Goal: Information Seeking & Learning: Check status

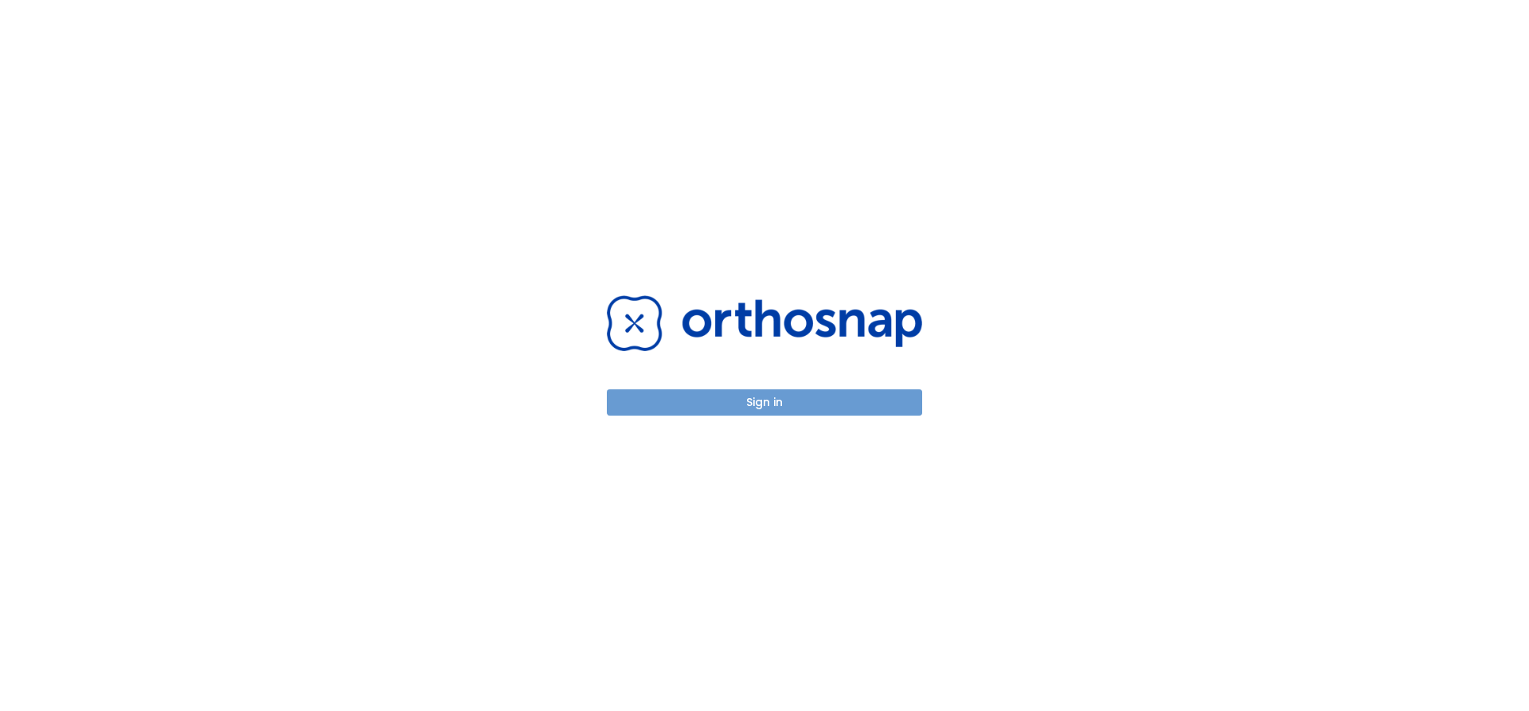
drag, startPoint x: 726, startPoint y: 401, endPoint x: 1115, endPoint y: 460, distance: 393.2
click at [730, 401] on button "Sign in" at bounding box center [764, 403] width 315 height 26
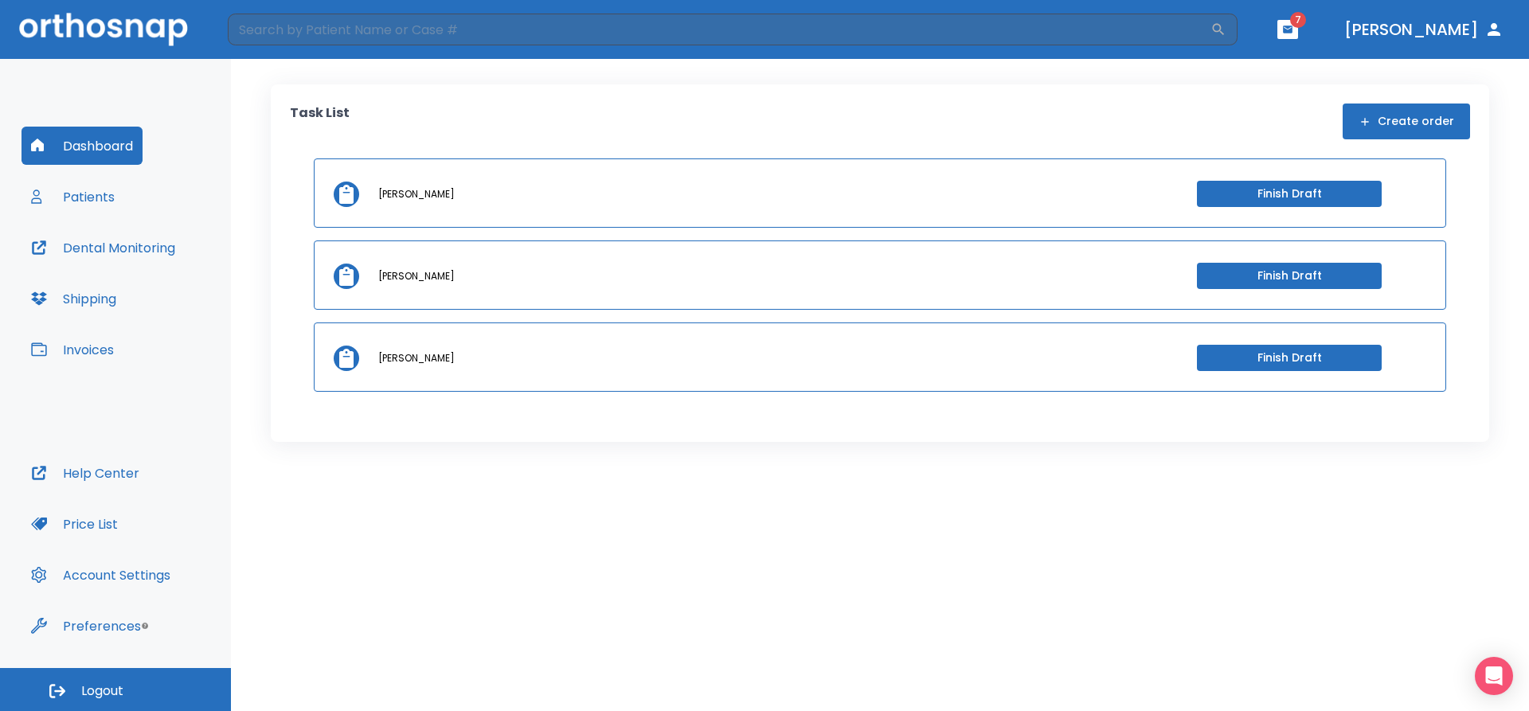
click at [96, 197] on button "Patients" at bounding box center [73, 197] width 103 height 38
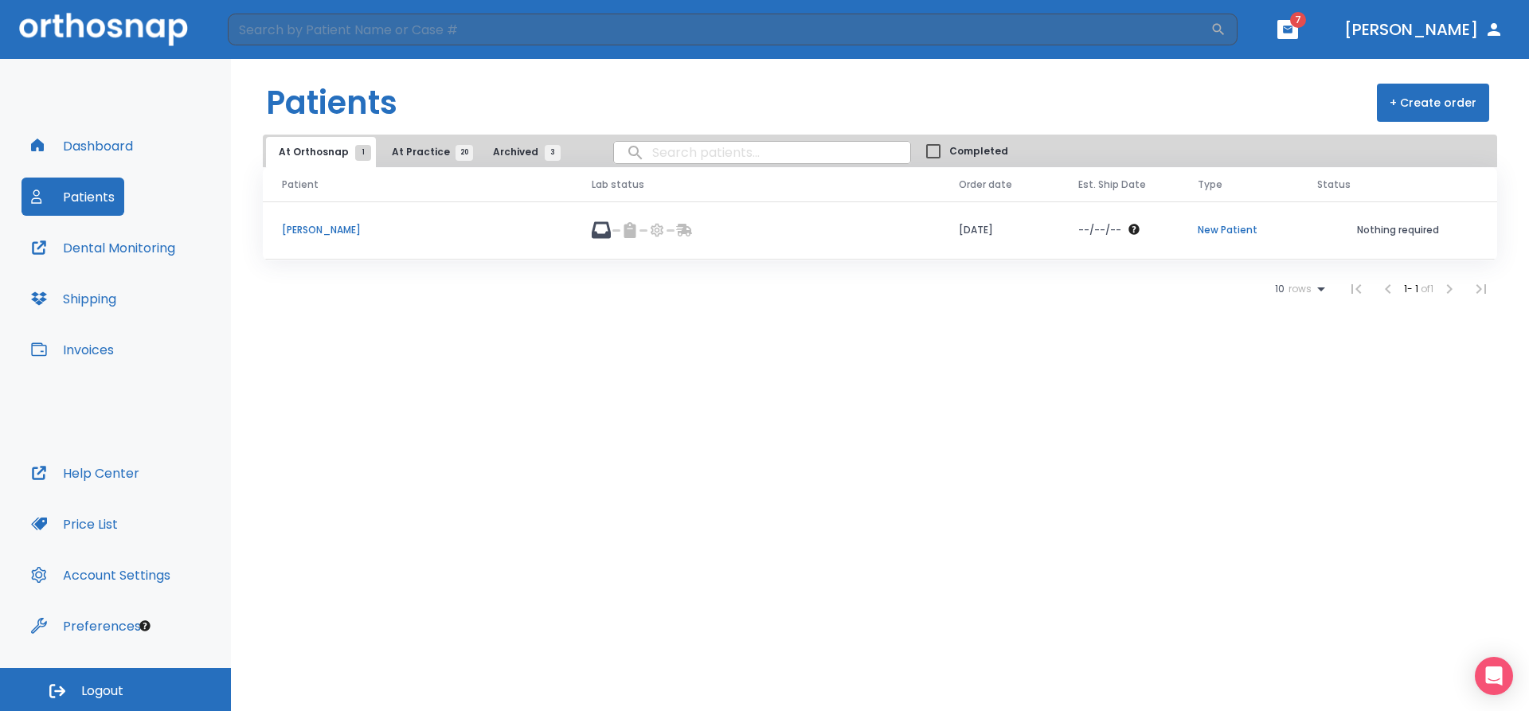
click at [300, 232] on p "[PERSON_NAME]" at bounding box center [418, 230] width 272 height 14
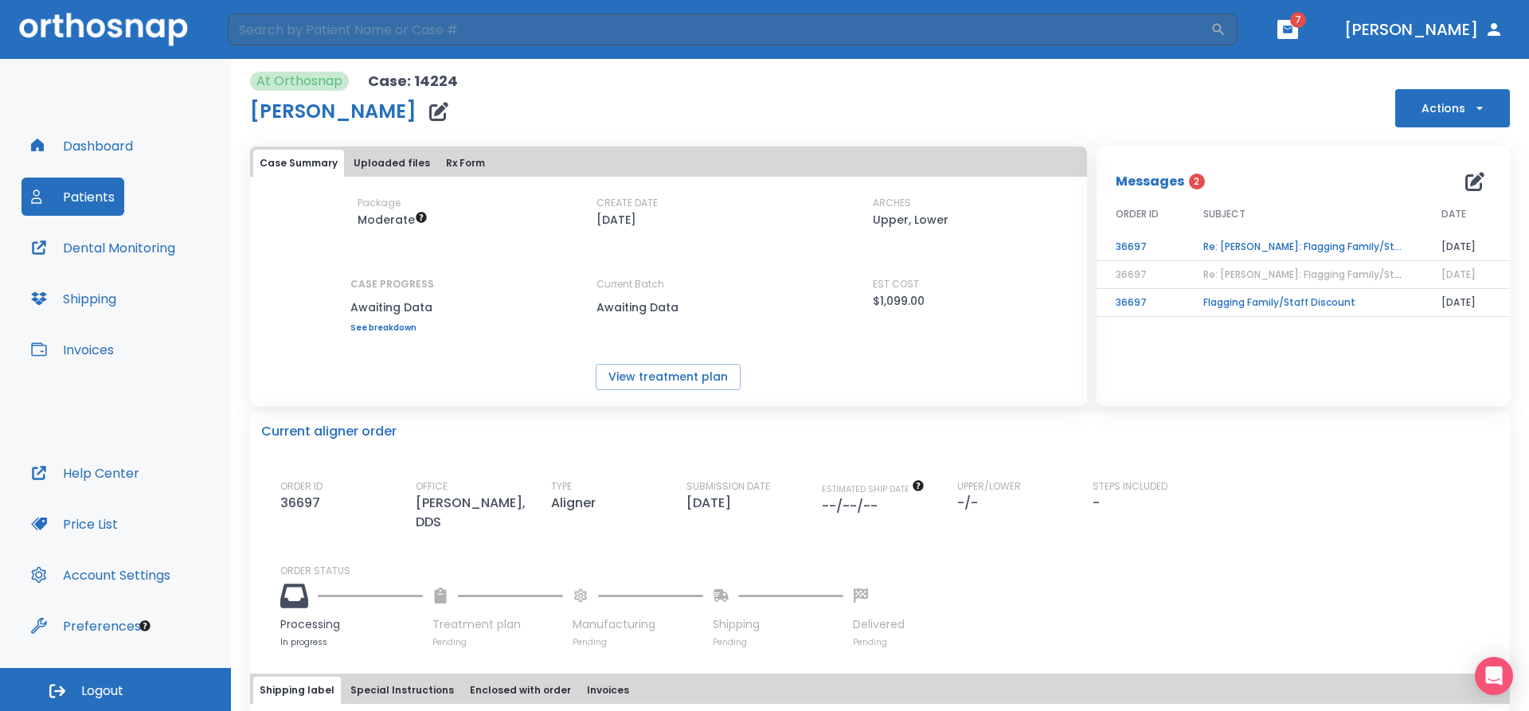
click at [1230, 301] on td "Flagging Family/Staff Discount" at bounding box center [1303, 303] width 238 height 28
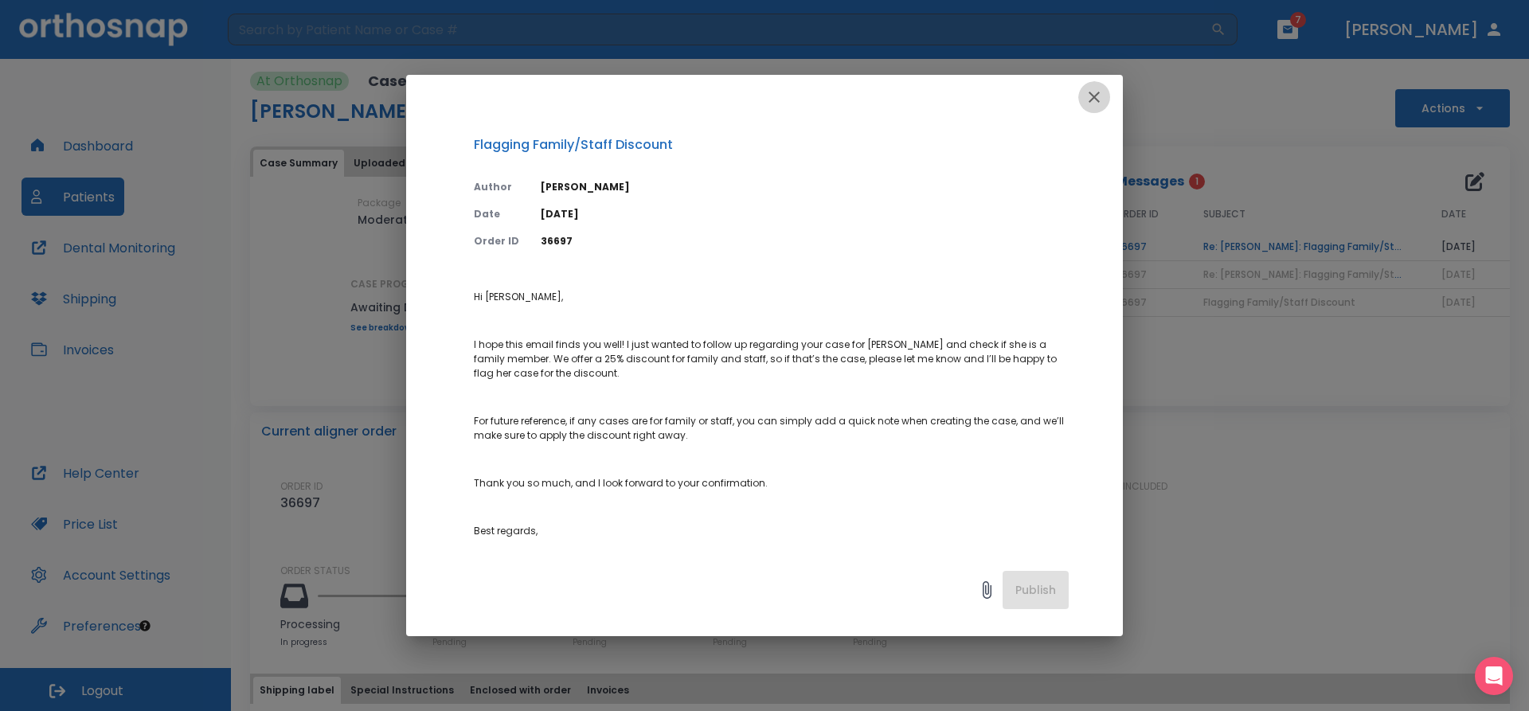
click at [1098, 96] on icon "button" at bounding box center [1094, 97] width 19 height 19
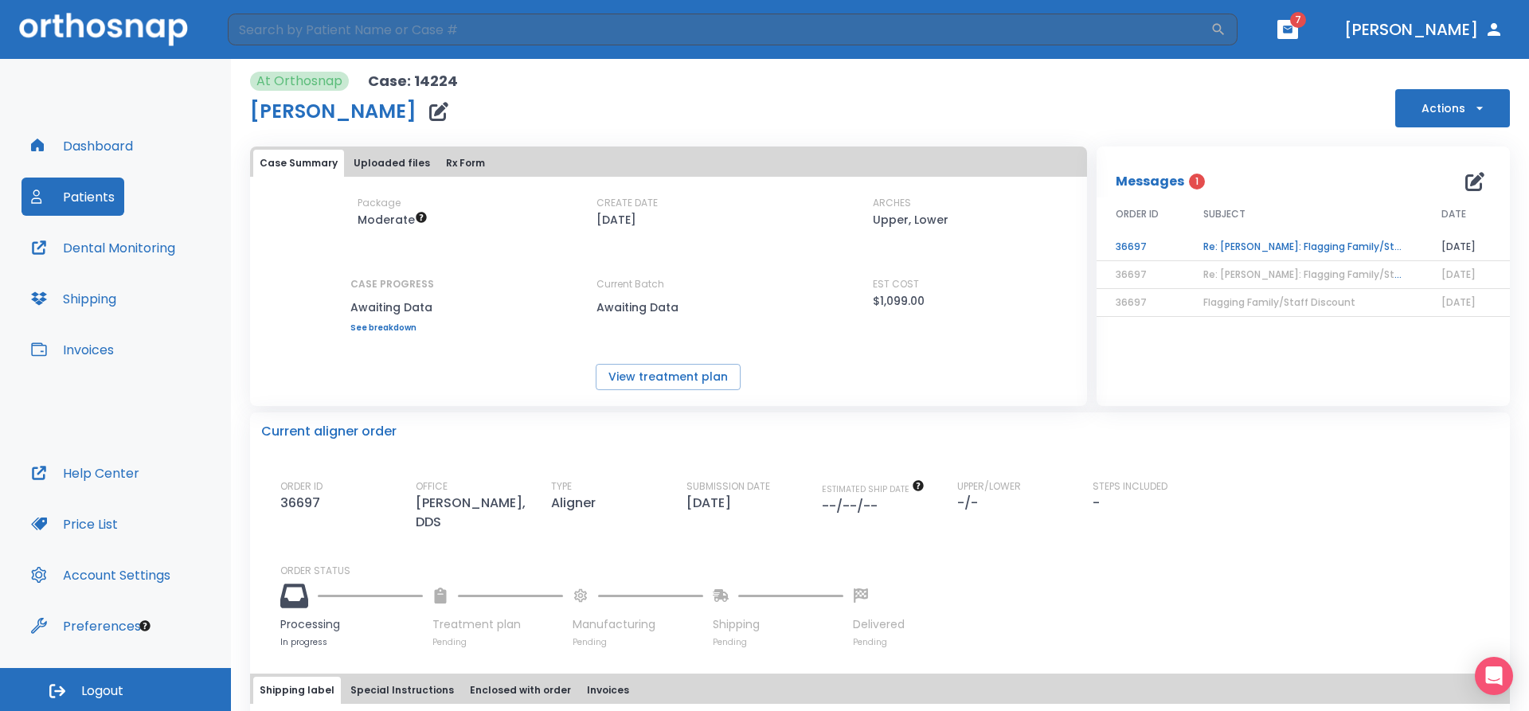
click at [1236, 276] on span "Re: [PERSON_NAME]: Flagging Family/Staff Discount | [14224:36697]" at bounding box center [1370, 275] width 332 height 14
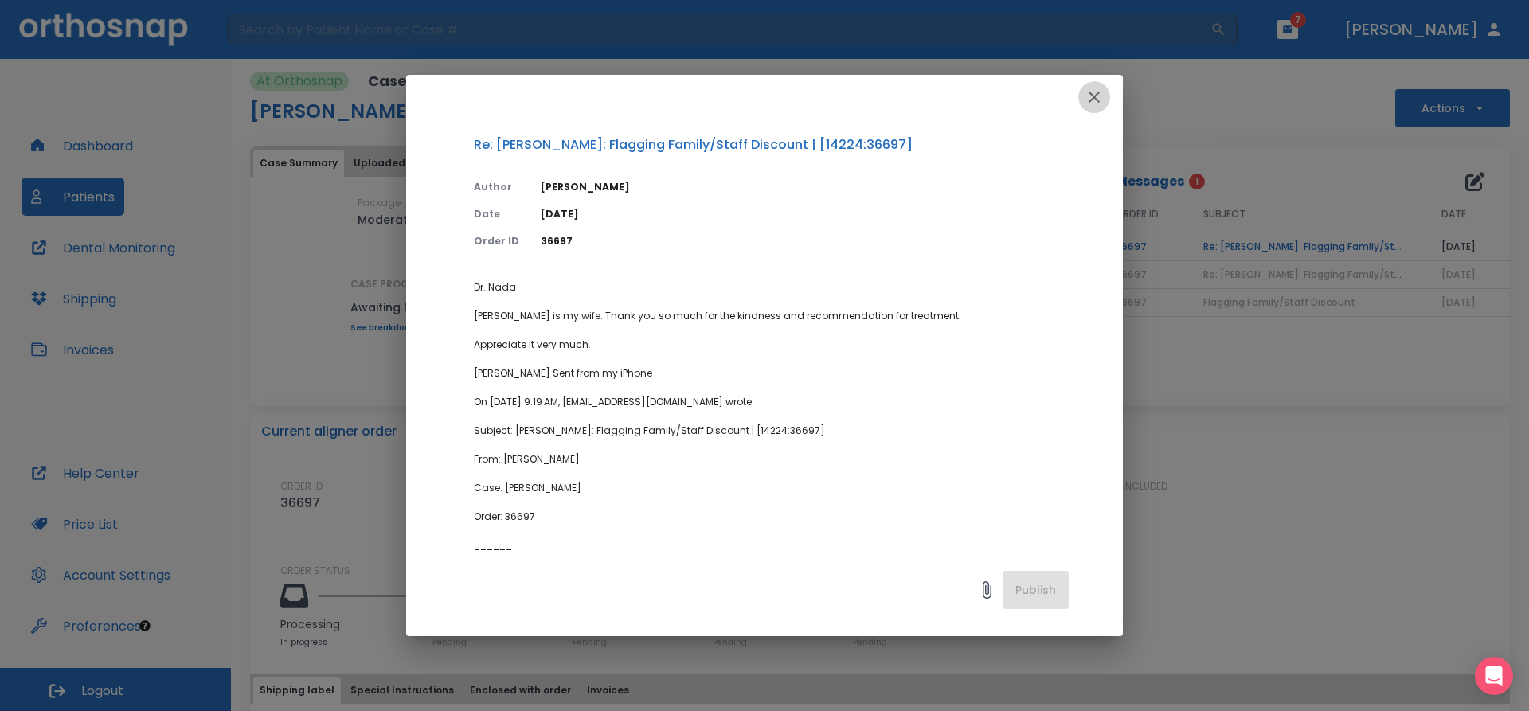
click at [1100, 98] on icon "button" at bounding box center [1094, 97] width 19 height 19
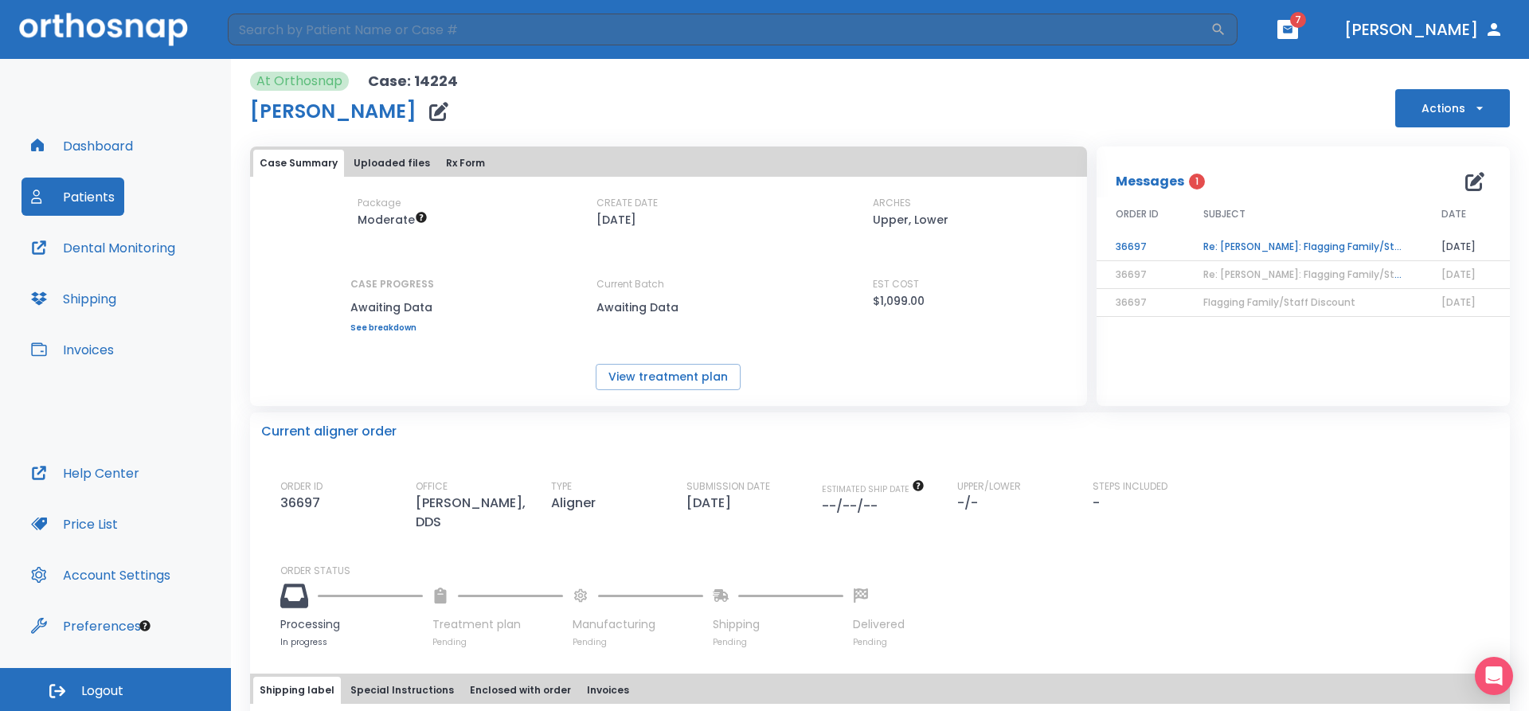
click at [1290, 248] on td "Re: [PERSON_NAME]: Flagging Family/Staff Discount" at bounding box center [1303, 247] width 238 height 28
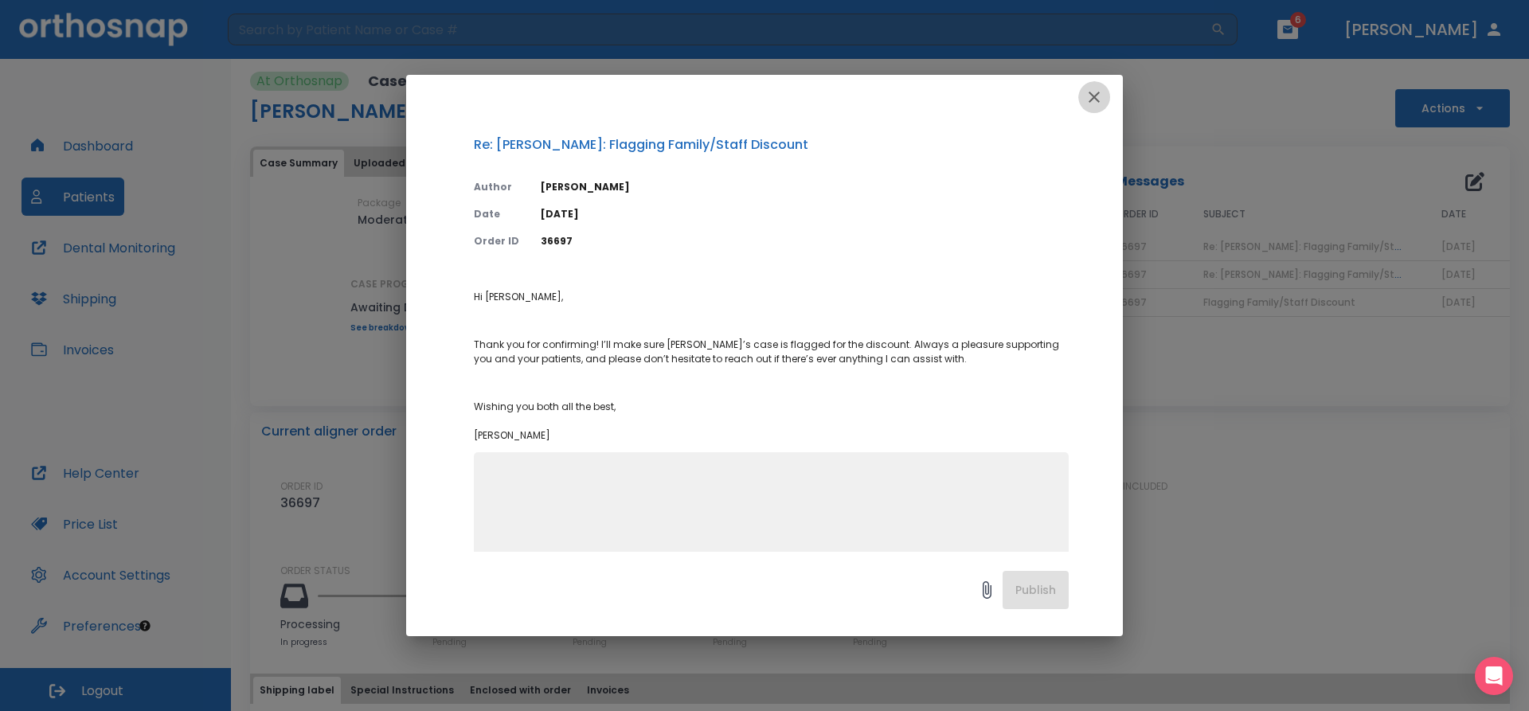
click at [1098, 90] on icon "button" at bounding box center [1094, 97] width 19 height 19
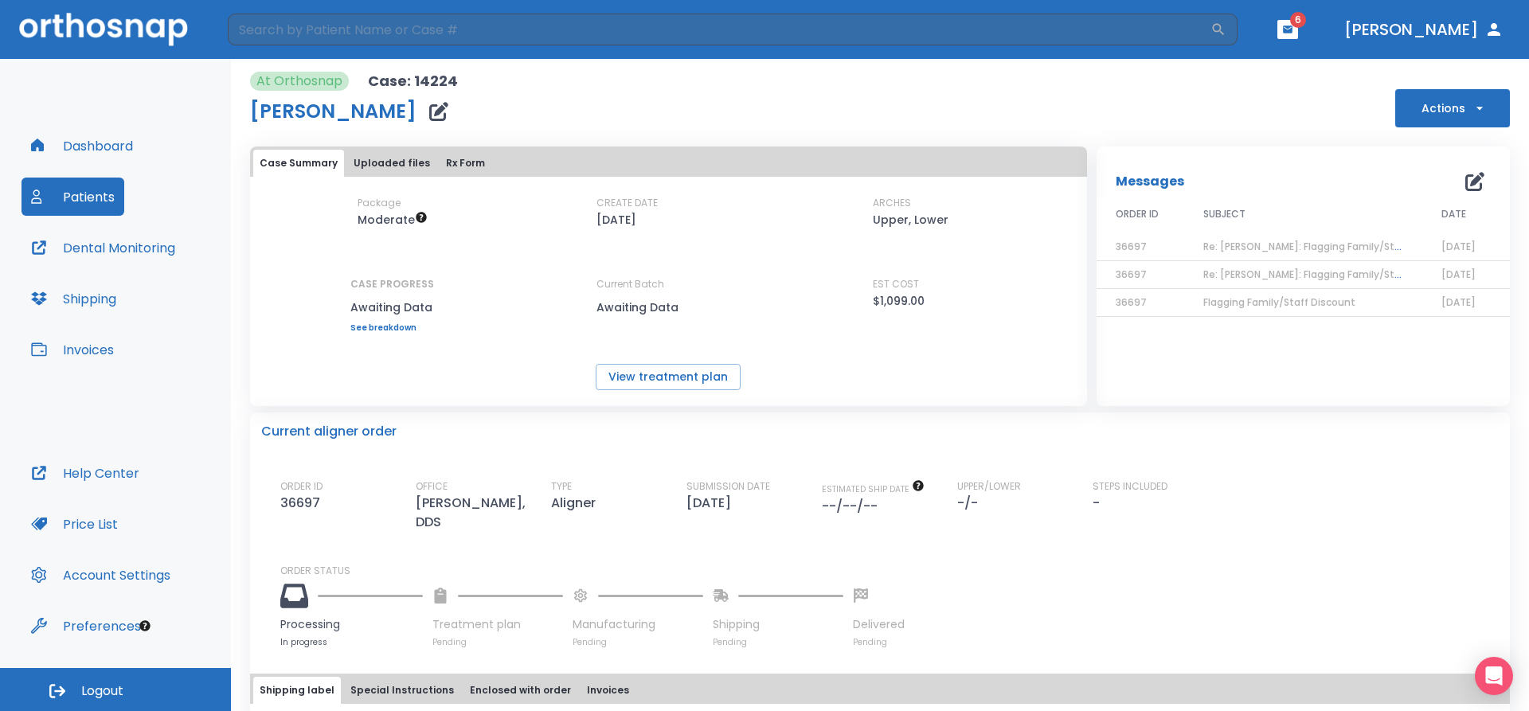
click at [72, 196] on button "Patients" at bounding box center [73, 197] width 103 height 38
